Goal: Task Accomplishment & Management: Manage account settings

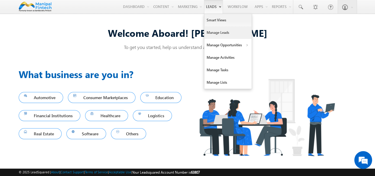
click at [216, 33] on link "Manage Leads" at bounding box center [227, 32] width 47 height 12
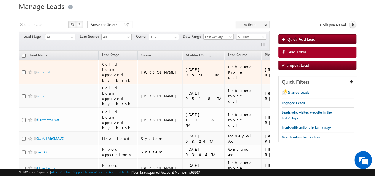
scroll to position [20, 0]
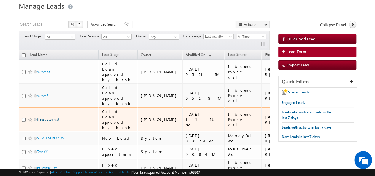
drag, startPoint x: 46, startPoint y: 103, endPoint x: 43, endPoint y: 105, distance: 3.9
click at [43, 117] on link "fl resticted uat" at bounding box center [48, 119] width 22 height 4
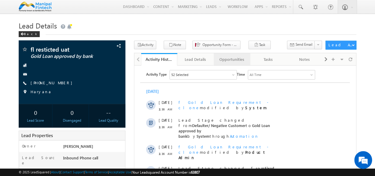
click at [235, 59] on div "Opportunities" at bounding box center [232, 59] width 26 height 7
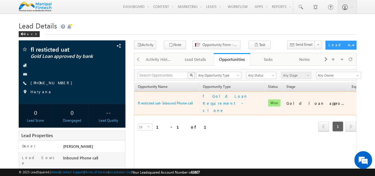
click at [273, 99] on span "Won" at bounding box center [274, 102] width 12 height 7
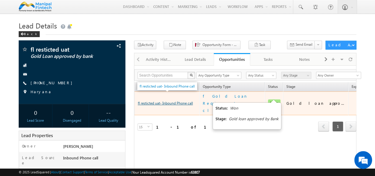
click at [172, 101] on link "fl resticted uat- Inbound Phone call" at bounding box center [165, 103] width 55 height 4
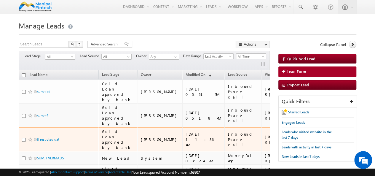
scroll to position [23, 0]
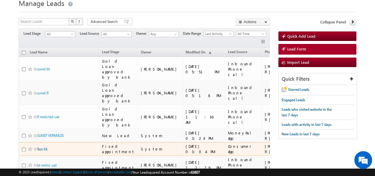
click at [43, 147] on link "Test KK" at bounding box center [42, 149] width 11 height 4
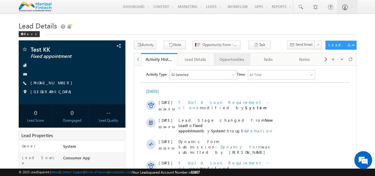
click at [235, 60] on div "Opportunities" at bounding box center [232, 59] width 26 height 7
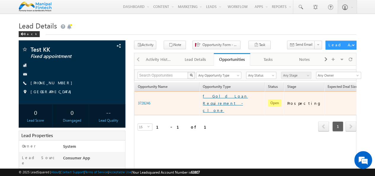
click at [225, 98] on link "f Gold Loan Requirement - clone" at bounding box center [232, 103] width 59 height 21
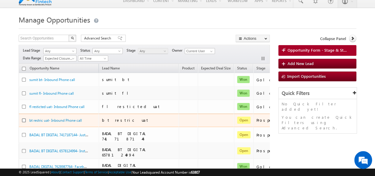
click at [24, 119] on input "checkbox" at bounding box center [24, 120] width 4 height 4
checkbox input "true"
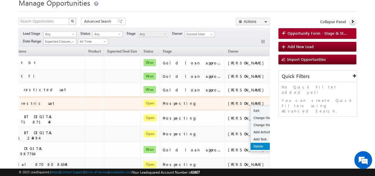
scroll to position [24, 0]
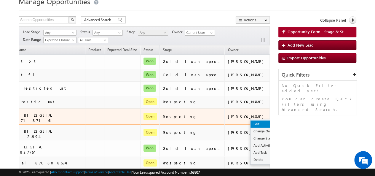
click at [251, 121] on link "Edit" at bounding box center [266, 123] width 30 height 7
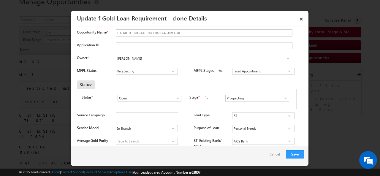
scroll to position [14, 0]
click at [175, 96] on span at bounding box center [178, 98] width 6 height 5
click at [132, 109] on link "Won" at bounding box center [148, 110] width 63 height 7
type input "Won"
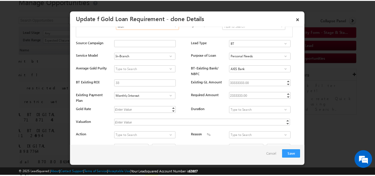
scroll to position [176, 0]
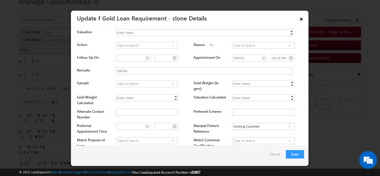
click at [303, 20] on link "×" at bounding box center [301, 18] width 10 height 10
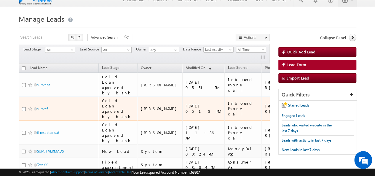
scroll to position [23, 0]
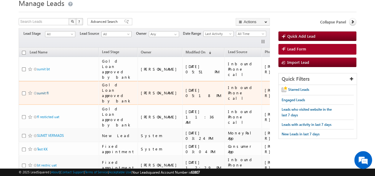
click at [43, 91] on link "sumit fl" at bounding box center [43, 93] width 12 height 4
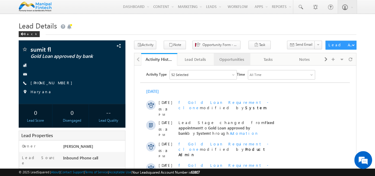
click at [230, 58] on div "Opportunities" at bounding box center [232, 59] width 26 height 7
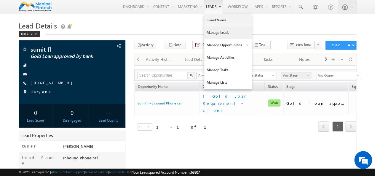
click at [215, 32] on link "Manage Leads" at bounding box center [227, 32] width 47 height 12
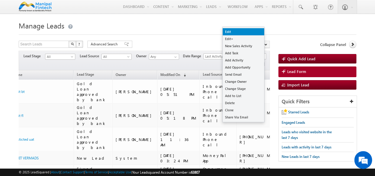
click at [230, 33] on link "Edit" at bounding box center [244, 31] width 42 height 7
checkbox input "true"
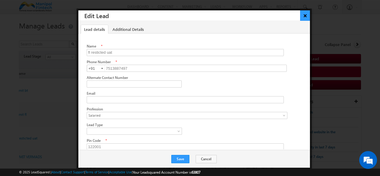
click at [304, 17] on button "×" at bounding box center [305, 15] width 10 height 10
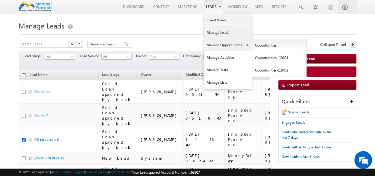
click at [223, 44] on link "Manage Opportunities" at bounding box center [227, 45] width 47 height 12
click at [267, 56] on link "Opportunities-12001" at bounding box center [279, 58] width 54 height 12
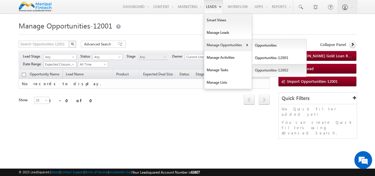
click at [272, 74] on link "Opportunities-12002" at bounding box center [279, 70] width 54 height 12
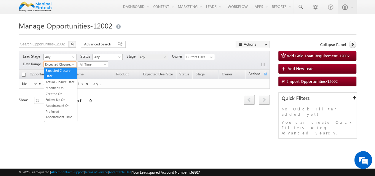
click at [74, 64] on span at bounding box center [73, 65] width 5 height 5
click at [155, 31] on h1 "Manage Opportunities-12002" at bounding box center [188, 25] width 338 height 12
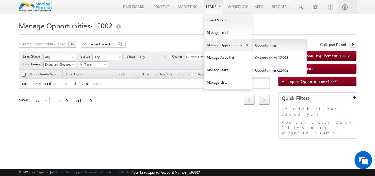
click at [268, 46] on link "Opportunities" at bounding box center [279, 45] width 54 height 12
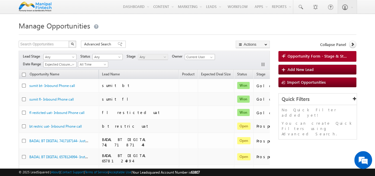
click at [171, 28] on h1 "Manage Opportunities" at bounding box center [188, 25] width 338 height 12
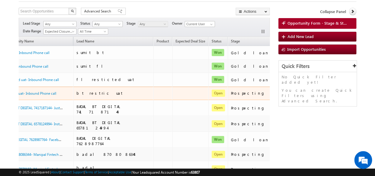
scroll to position [0, 94]
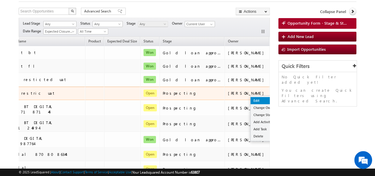
click at [251, 99] on link "Edit" at bounding box center [266, 100] width 30 height 7
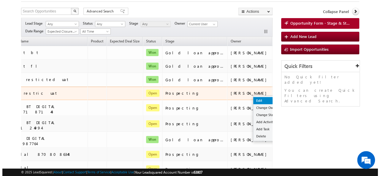
scroll to position [0, 91]
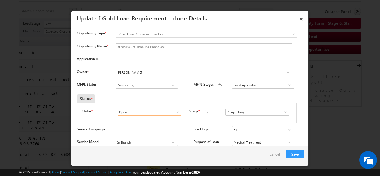
click at [149, 112] on input "Open" at bounding box center [149, 112] width 64 height 7
click at [177, 112] on span at bounding box center [178, 112] width 6 height 5
click at [146, 123] on link "Won" at bounding box center [148, 124] width 63 height 7
type input "Won"
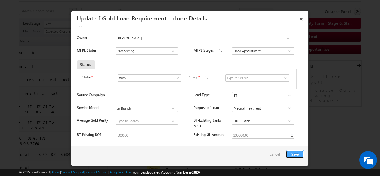
click at [297, 155] on button "Save" at bounding box center [295, 154] width 18 height 8
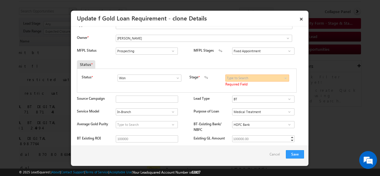
click at [246, 77] on input at bounding box center [257, 77] width 64 height 7
click at [282, 77] on span at bounding box center [285, 78] width 6 height 5
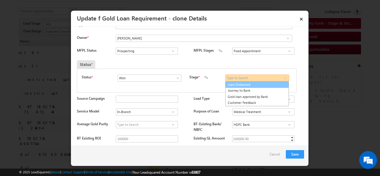
click at [236, 85] on link "Loan Disbursed" at bounding box center [256, 84] width 63 height 7
type input "Loan Disbursed"
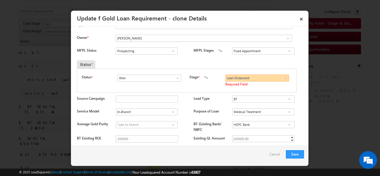
click at [265, 78] on input "Loan Disbursed" at bounding box center [257, 77] width 64 height 7
click at [282, 76] on span at bounding box center [285, 78] width 6 height 5
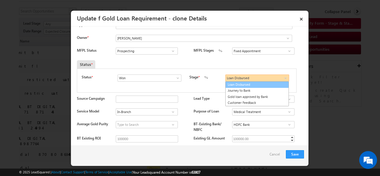
click at [245, 84] on link "Loan Disbursed" at bounding box center [256, 84] width 63 height 7
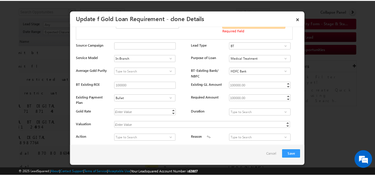
scroll to position [88, 0]
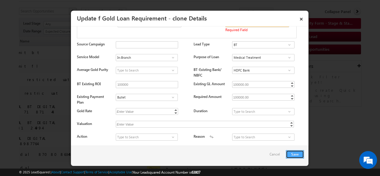
click at [294, 154] on button "Save" at bounding box center [295, 154] width 18 height 8
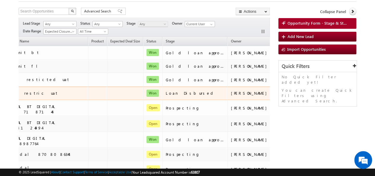
scroll to position [0, 0]
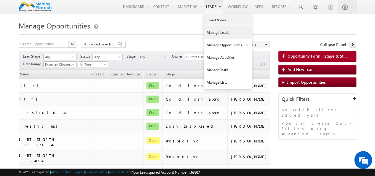
click at [217, 34] on link "Manage Leads" at bounding box center [227, 32] width 47 height 12
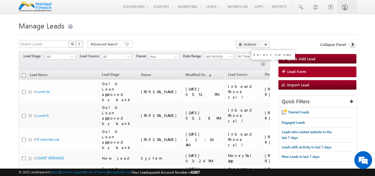
click at [263, 63] on button "button" at bounding box center [264, 65] width 6 height 6
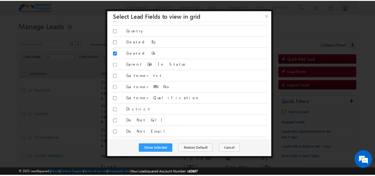
scroll to position [222, 0]
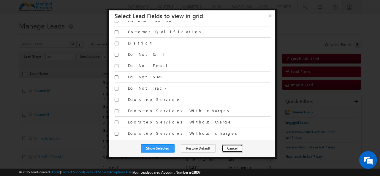
click at [227, 147] on button "Cancel" at bounding box center [232, 148] width 21 height 8
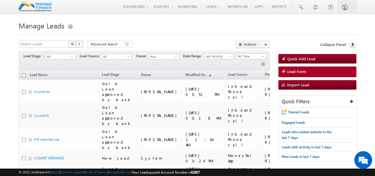
click at [197, 26] on h1 "Manage Leads" at bounding box center [188, 25] width 338 height 12
